Goal: Find specific page/section: Find specific page/section

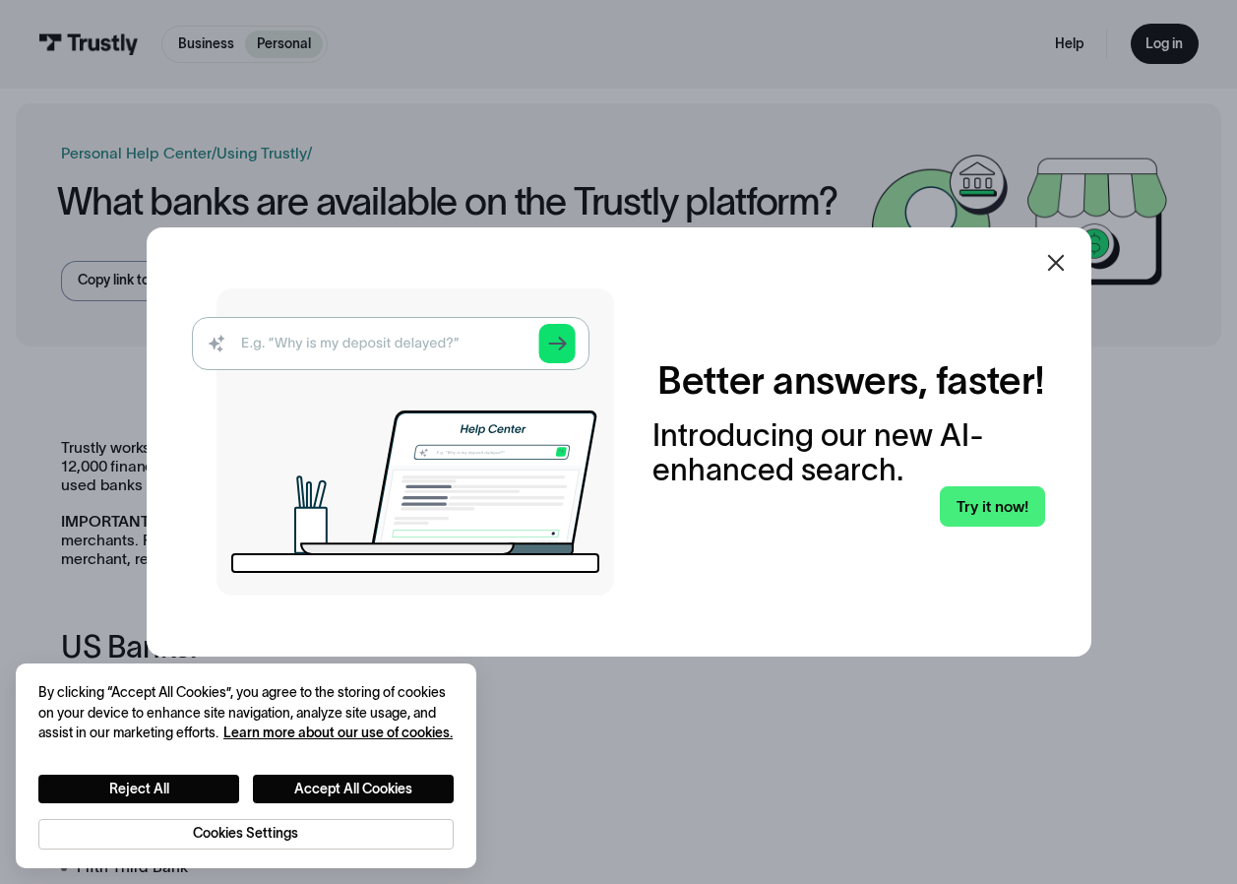
click at [1068, 258] on icon at bounding box center [1056, 263] width 24 height 24
click at [1061, 260] on icon at bounding box center [1055, 262] width 17 height 17
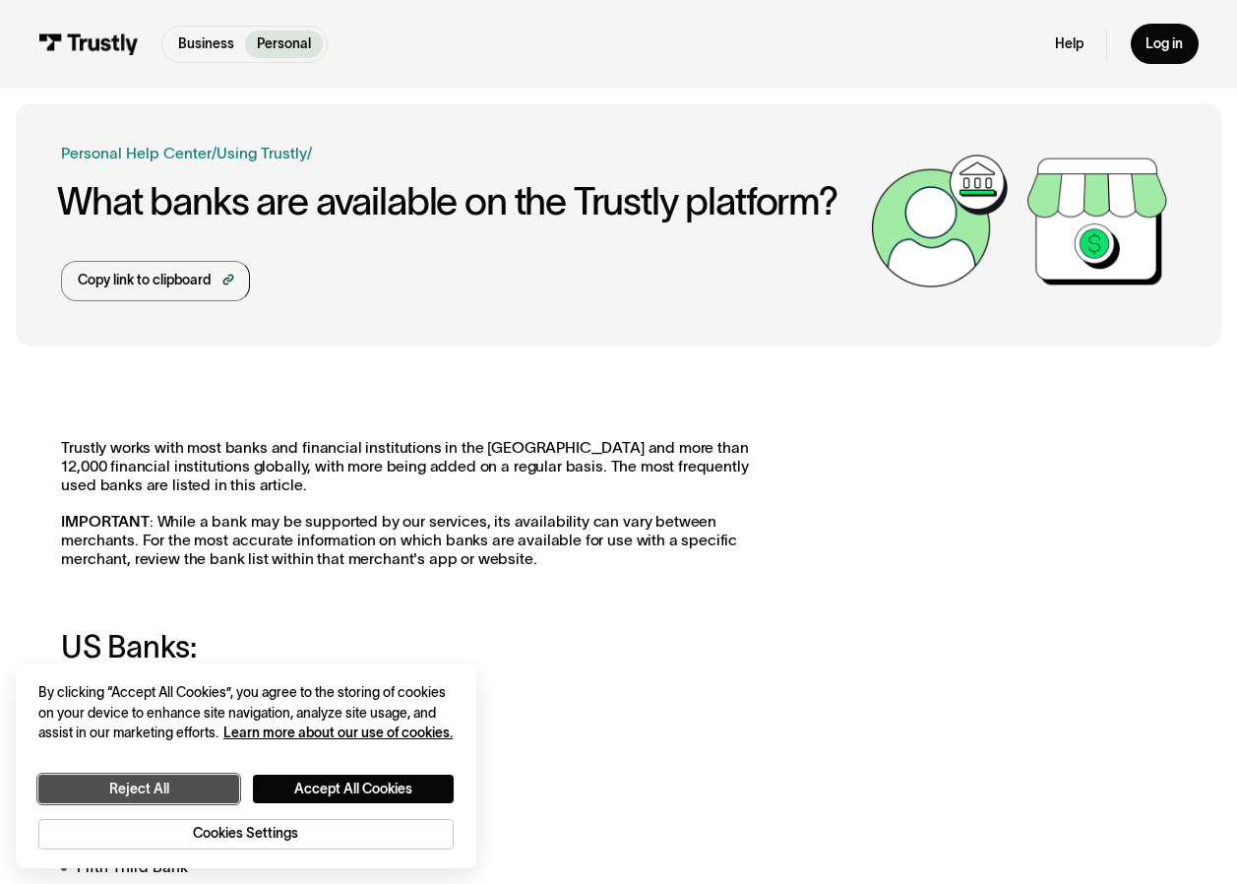
click at [205, 780] on button "Reject All" at bounding box center [138, 789] width 201 height 29
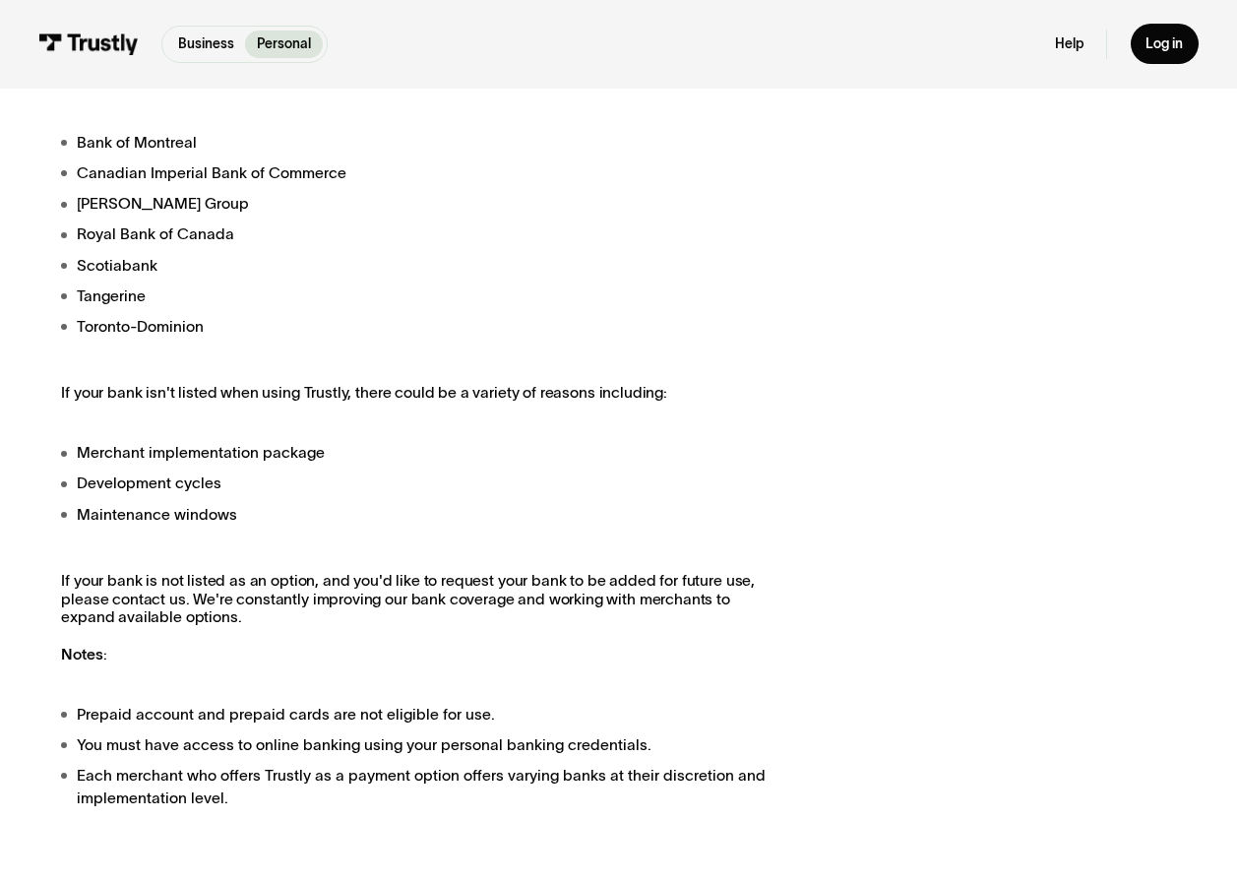
scroll to position [1476, 0]
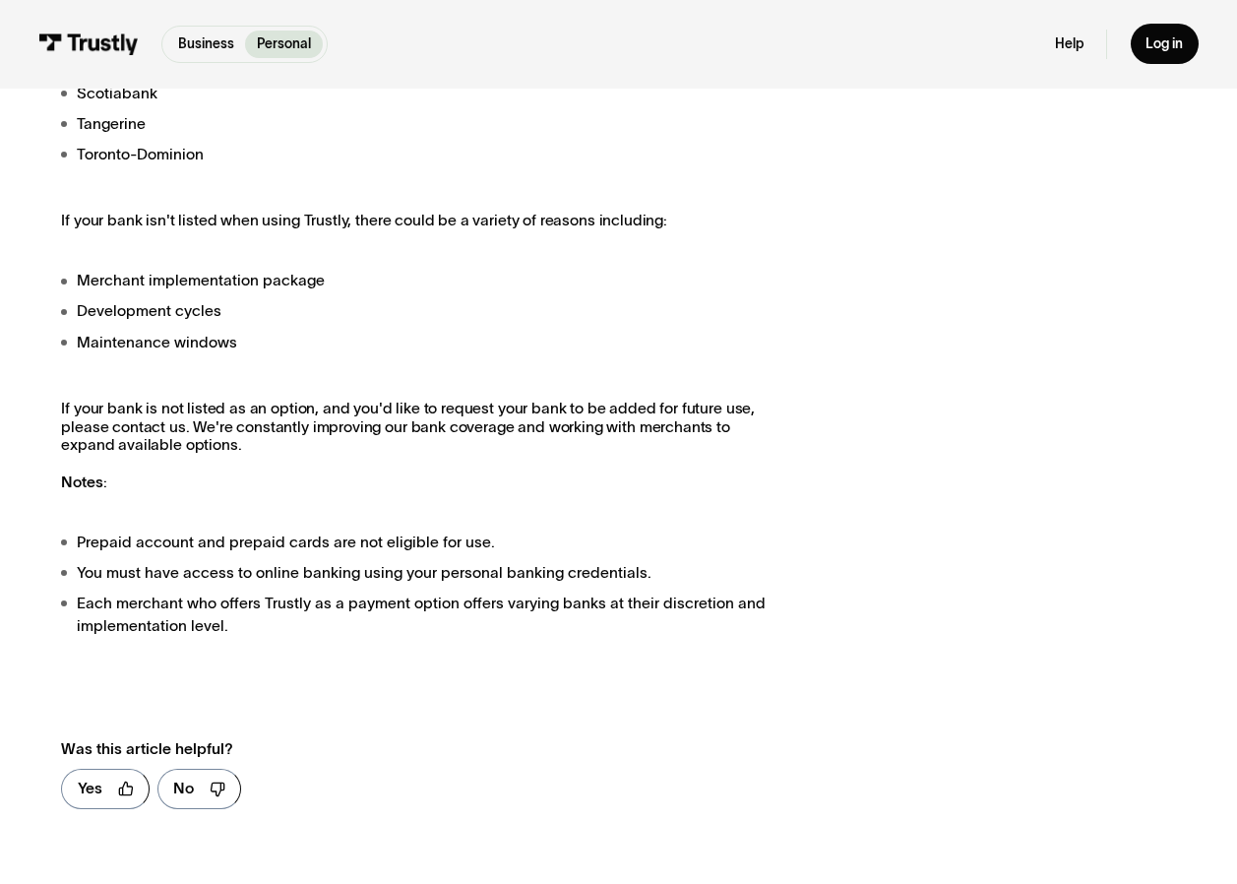
click at [171, 486] on p "If your bank is not listed as an option, and you'd like to request your bank to…" at bounding box center [419, 446] width 717 height 93
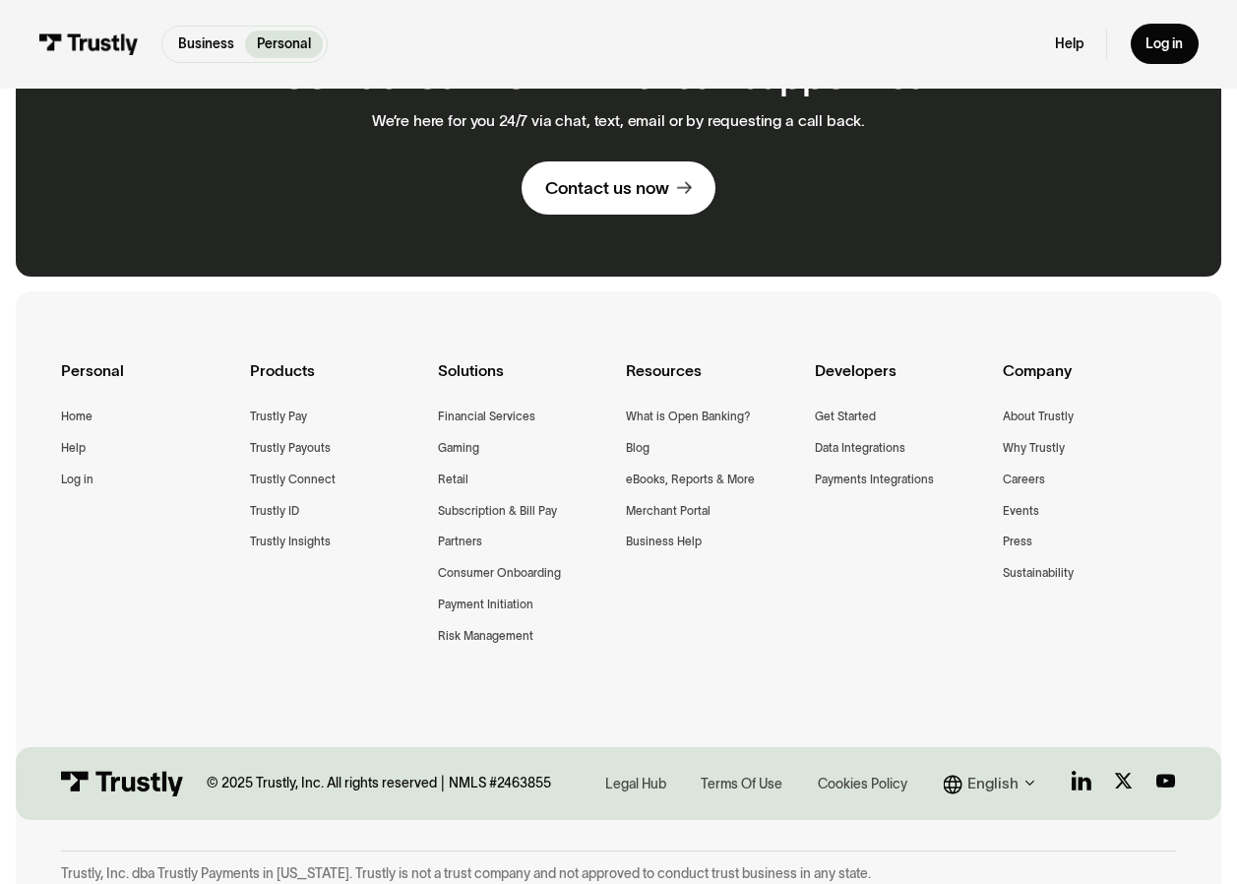
scroll to position [2420, 0]
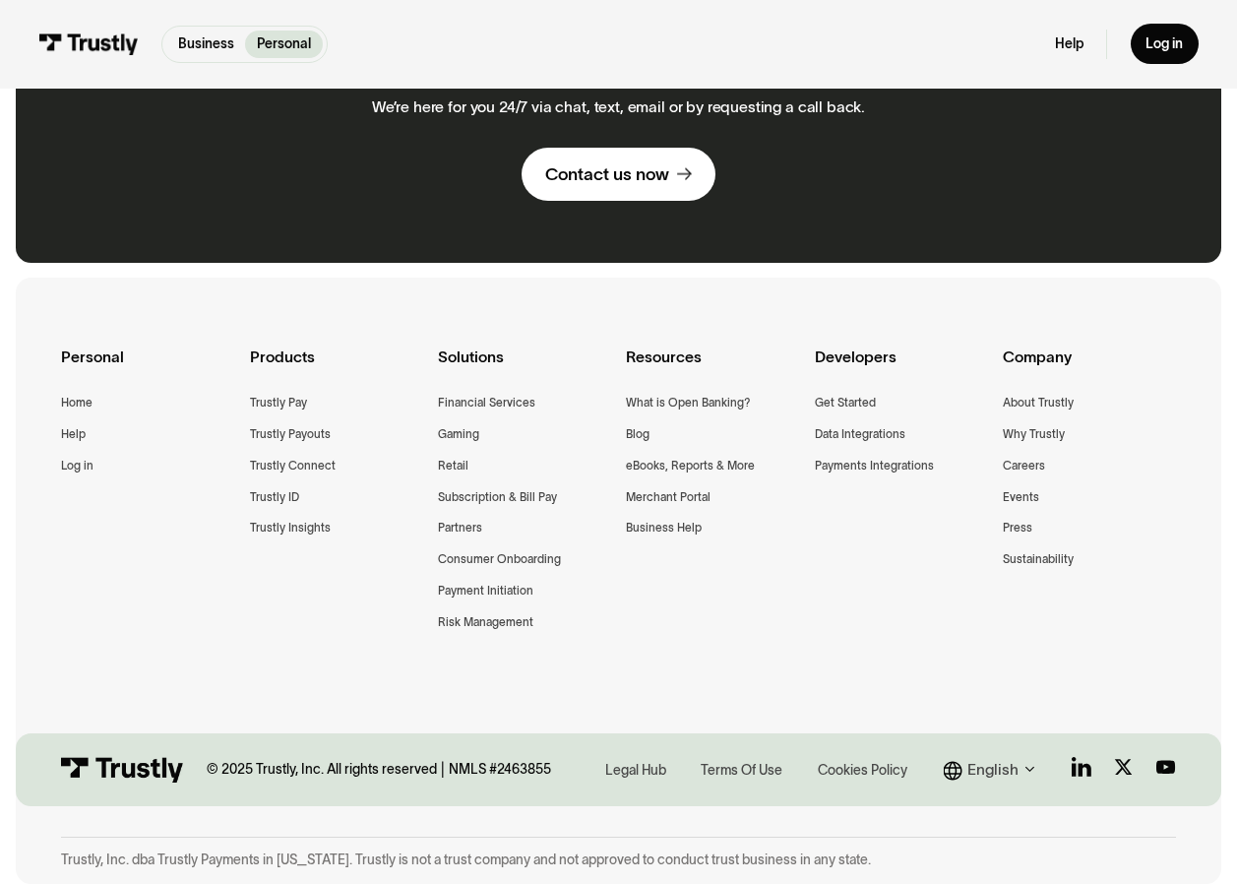
click at [804, 587] on div "Personal Home Help Log in Products Trustly Pay Trustly Payouts Trustly Connect …" at bounding box center [618, 513] width 1114 height 471
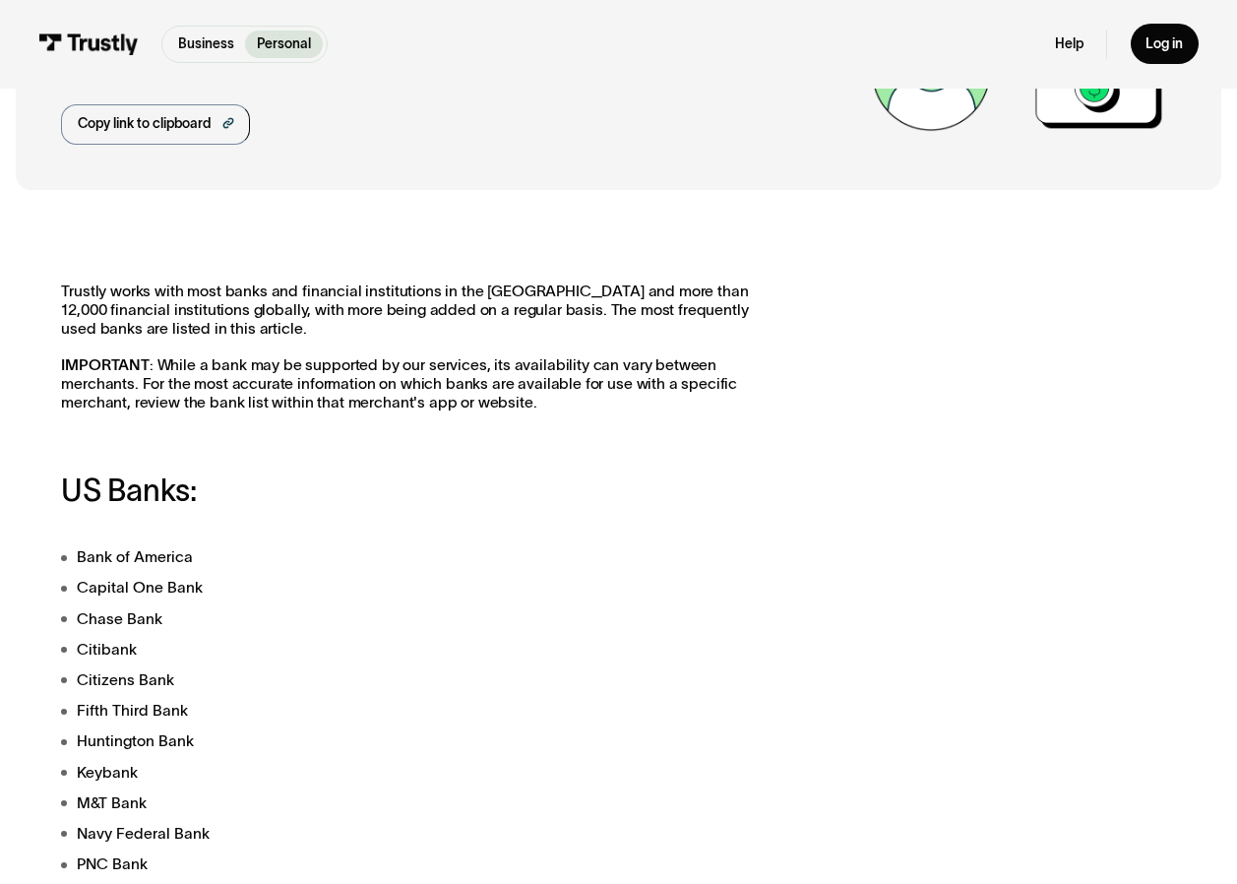
scroll to position [0, 0]
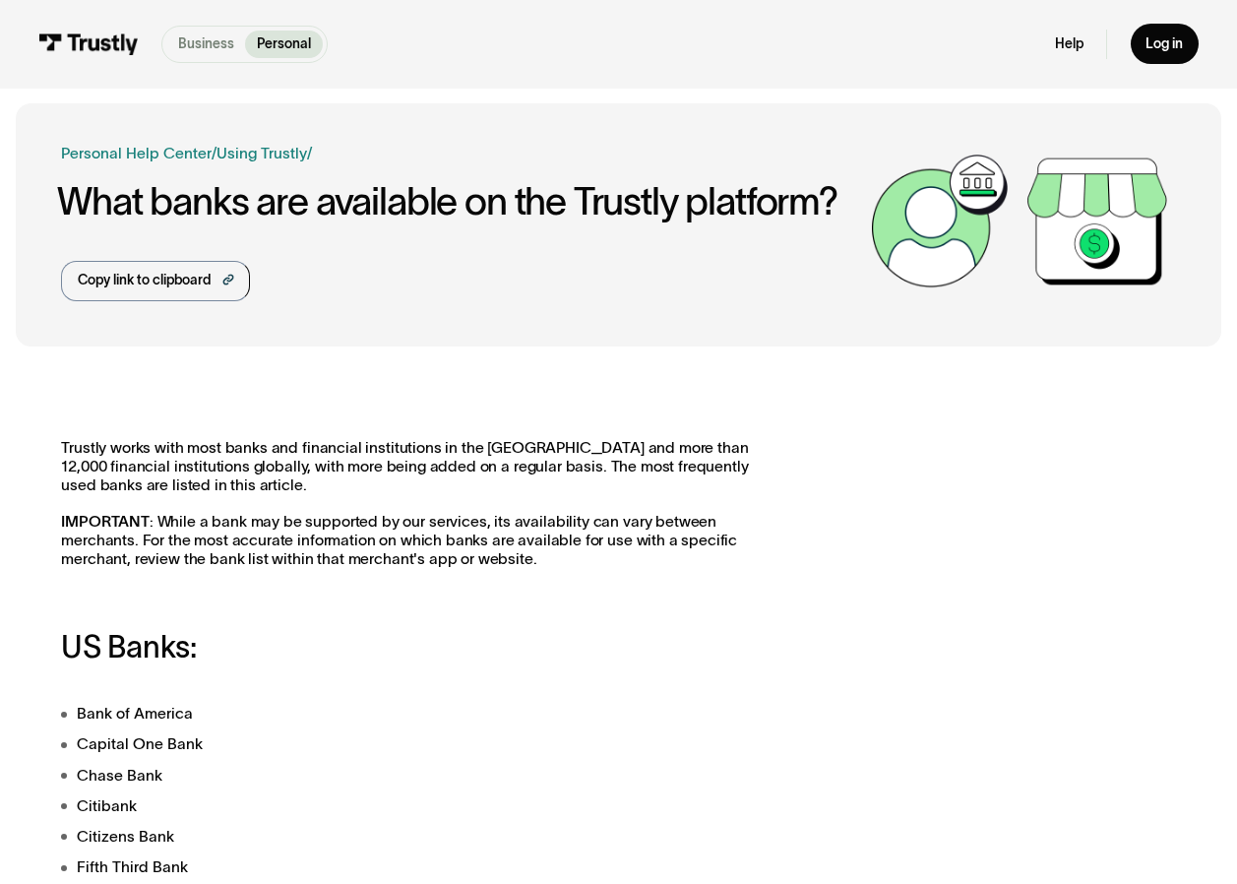
click at [203, 53] on p "Business" at bounding box center [206, 44] width 56 height 21
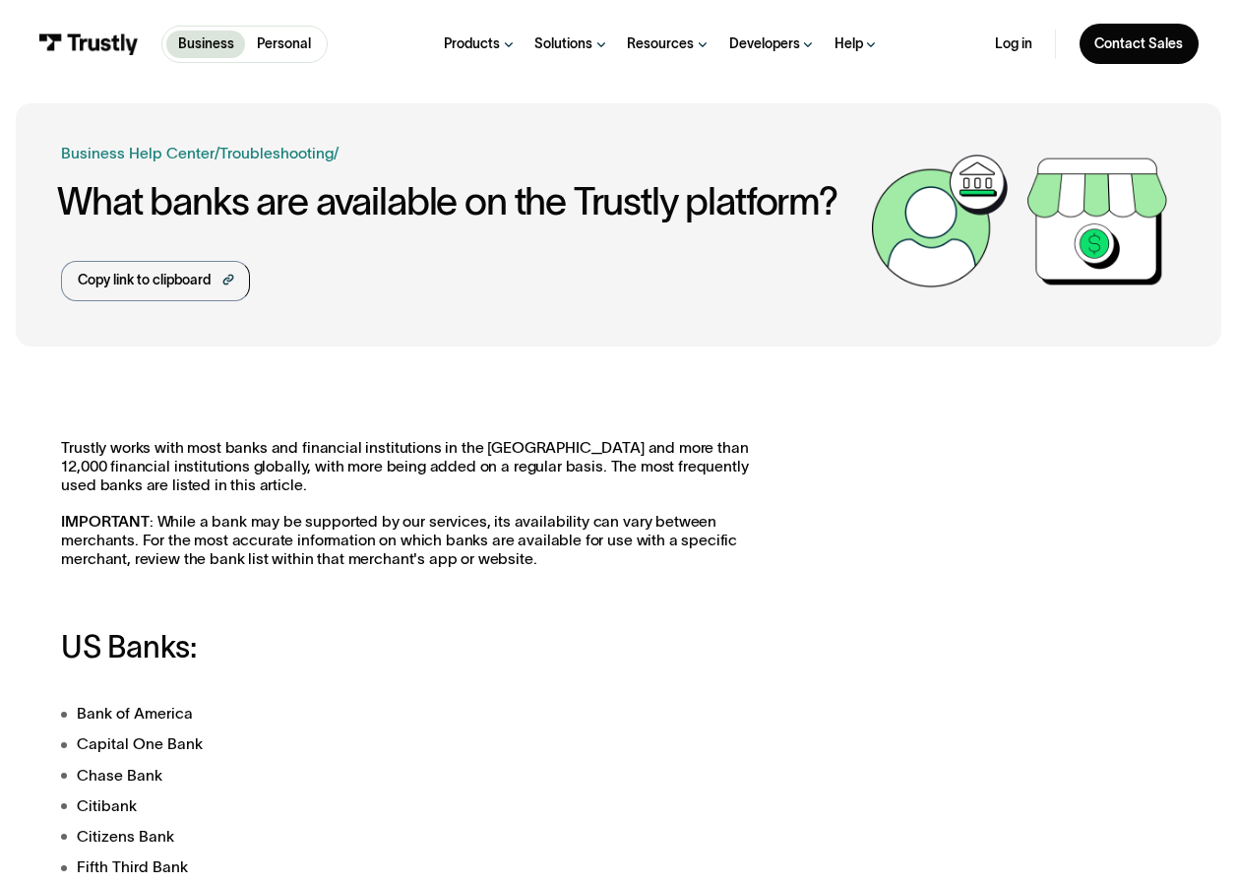
click at [243, 44] on link "Business" at bounding box center [205, 45] width 79 height 28
